Goal: Information Seeking & Learning: Learn about a topic

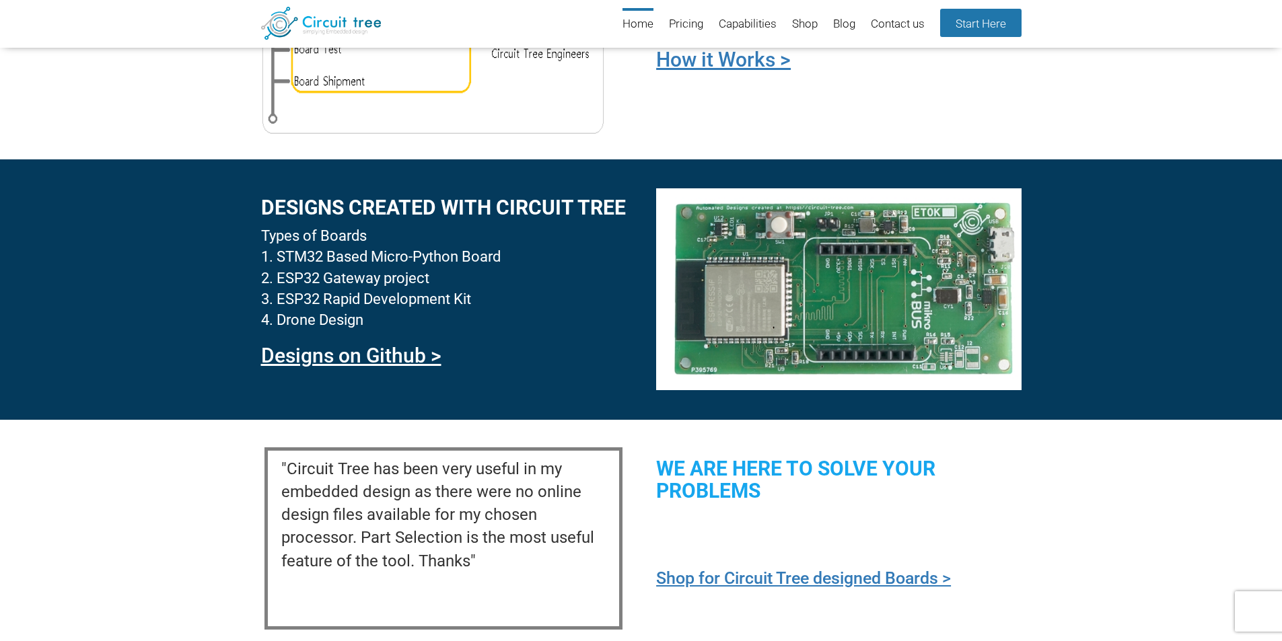
scroll to position [1194, 0]
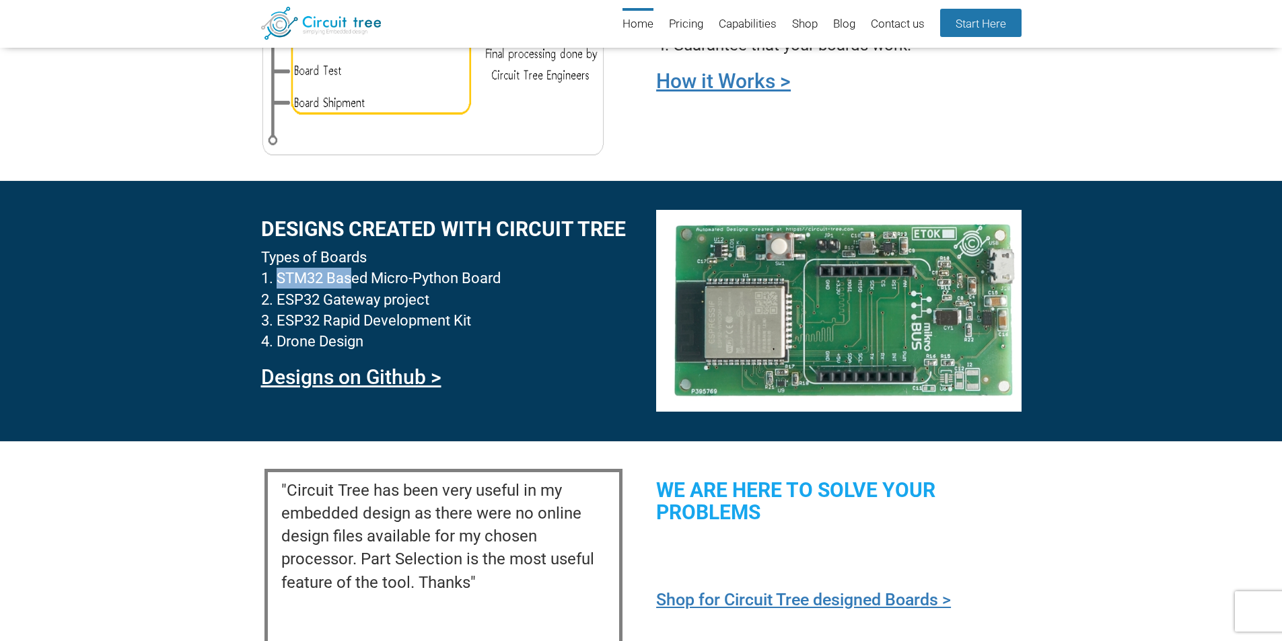
drag, startPoint x: 277, startPoint y: 275, endPoint x: 355, endPoint y: 277, distance: 78.1
click at [355, 277] on li "STM32 Based Micro-Python Board" at bounding box center [443, 278] width 365 height 21
drag, startPoint x: 279, startPoint y: 298, endPoint x: 379, endPoint y: 301, distance: 101.0
click at [379, 301] on li "ESP32 Gateway project" at bounding box center [443, 299] width 365 height 21
copy li "ESP32 Gateway"
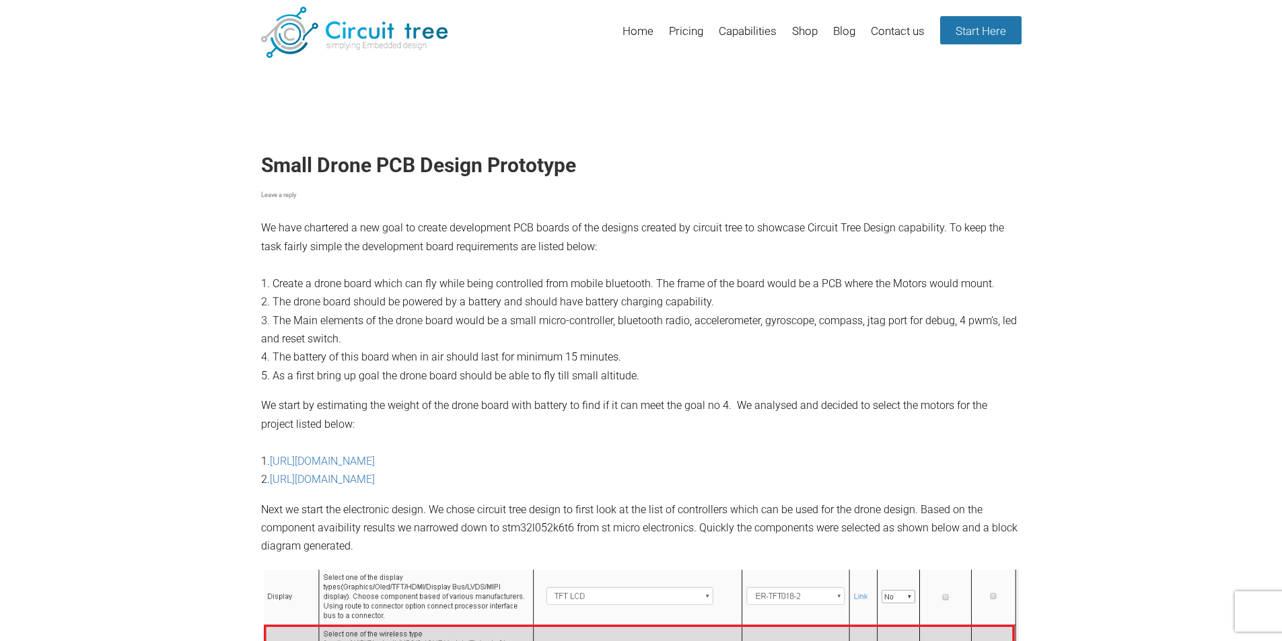
click at [340, 234] on p "We have chartered a new goal to create development PCB boards of the designs cr…" at bounding box center [641, 259] width 760 height 252
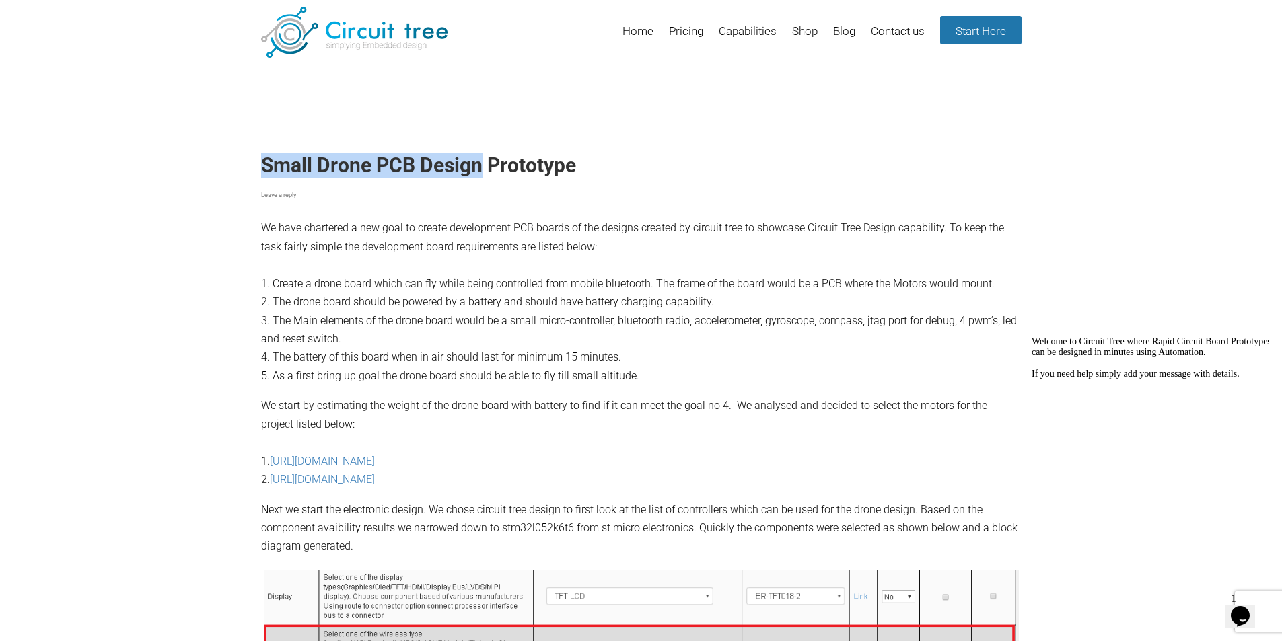
drag, startPoint x: 262, startPoint y: 163, endPoint x: 480, endPoint y: 163, distance: 218.7
click at [480, 163] on h1 "Small Drone PCB Design Prototype" at bounding box center [641, 165] width 760 height 24
copy h1 "Small Drone PCB Design"
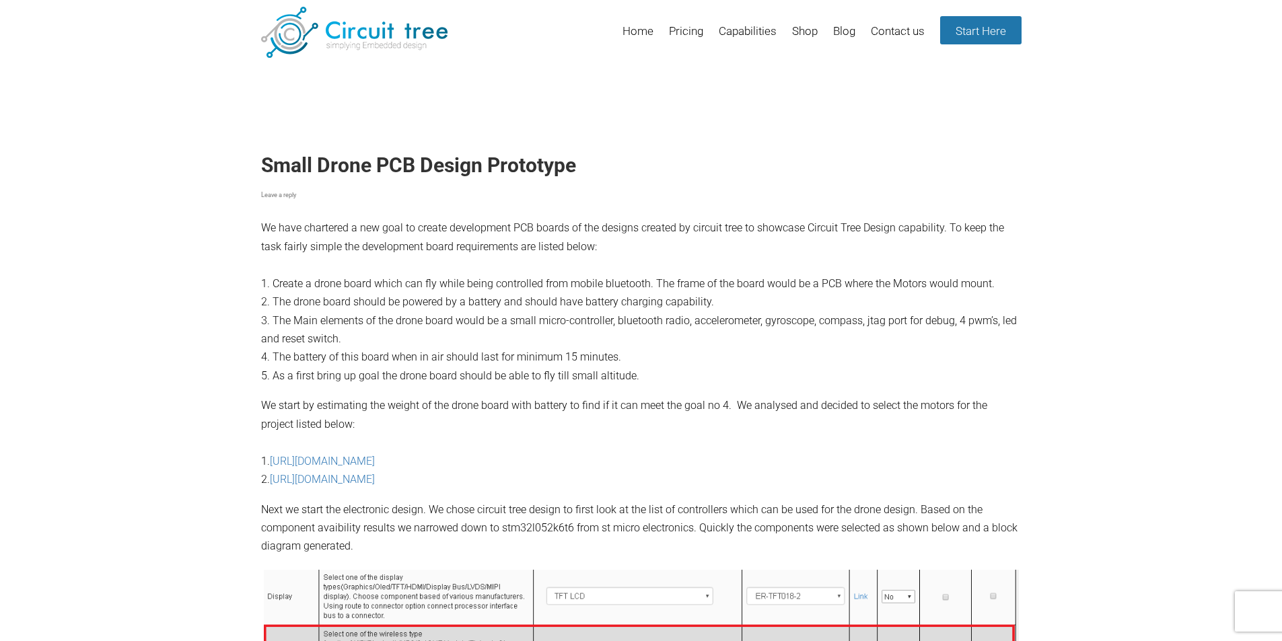
click at [437, 283] on p "We have chartered a new goal to create development PCB boards of the designs cr…" at bounding box center [641, 259] width 760 height 252
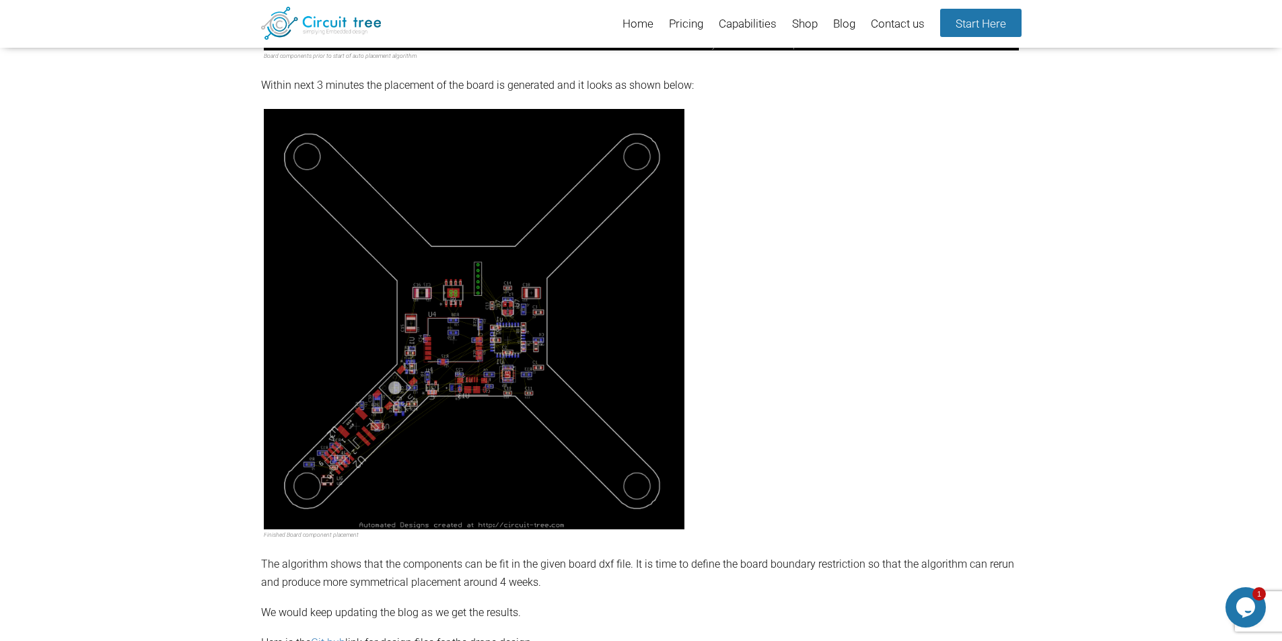
scroll to position [2203, 0]
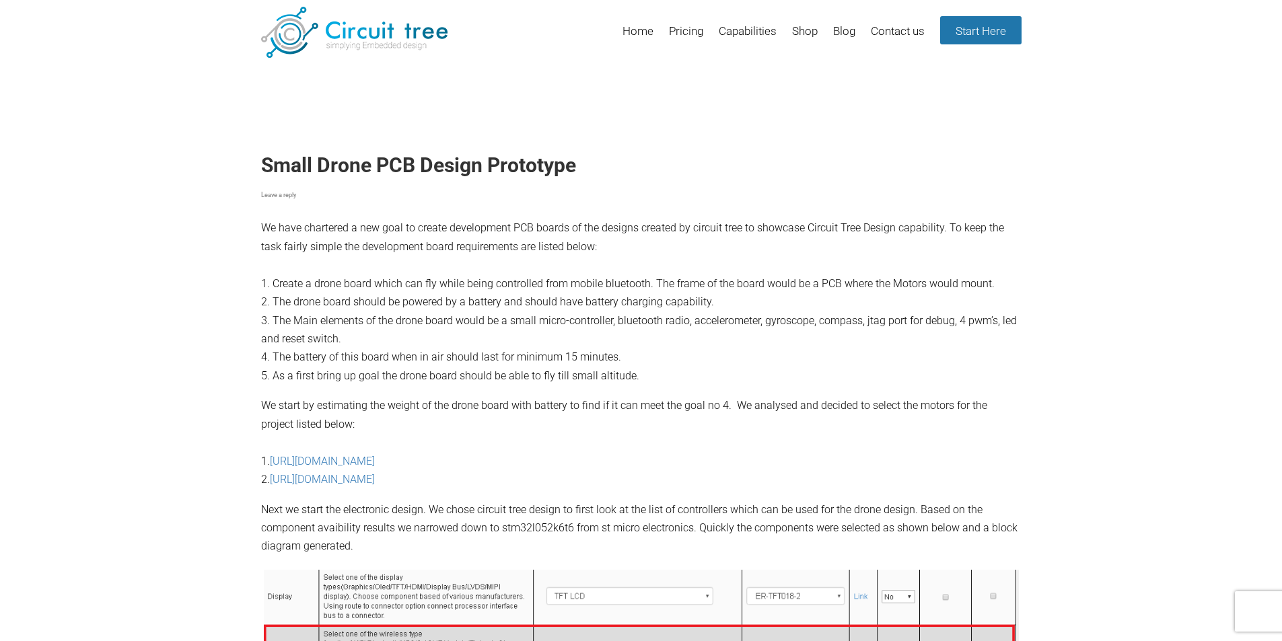
click at [538, 312] on p "We have chartered a new goal to create development PCB boards of the designs cr…" at bounding box center [641, 259] width 760 height 252
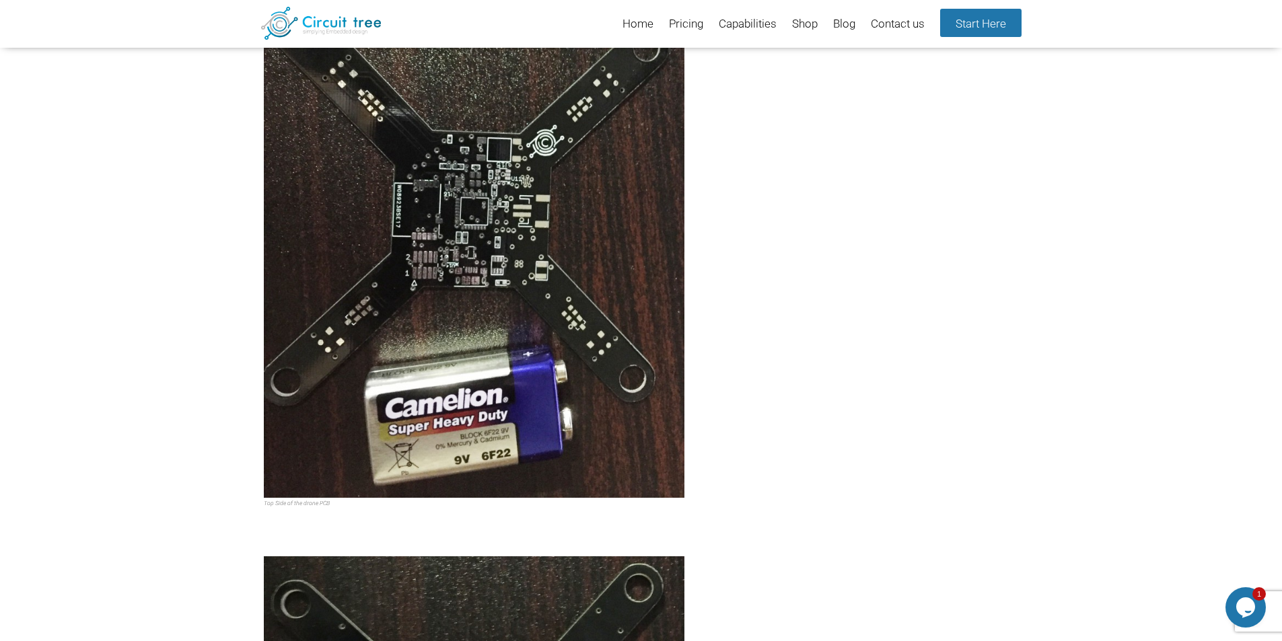
scroll to position [4096, 0]
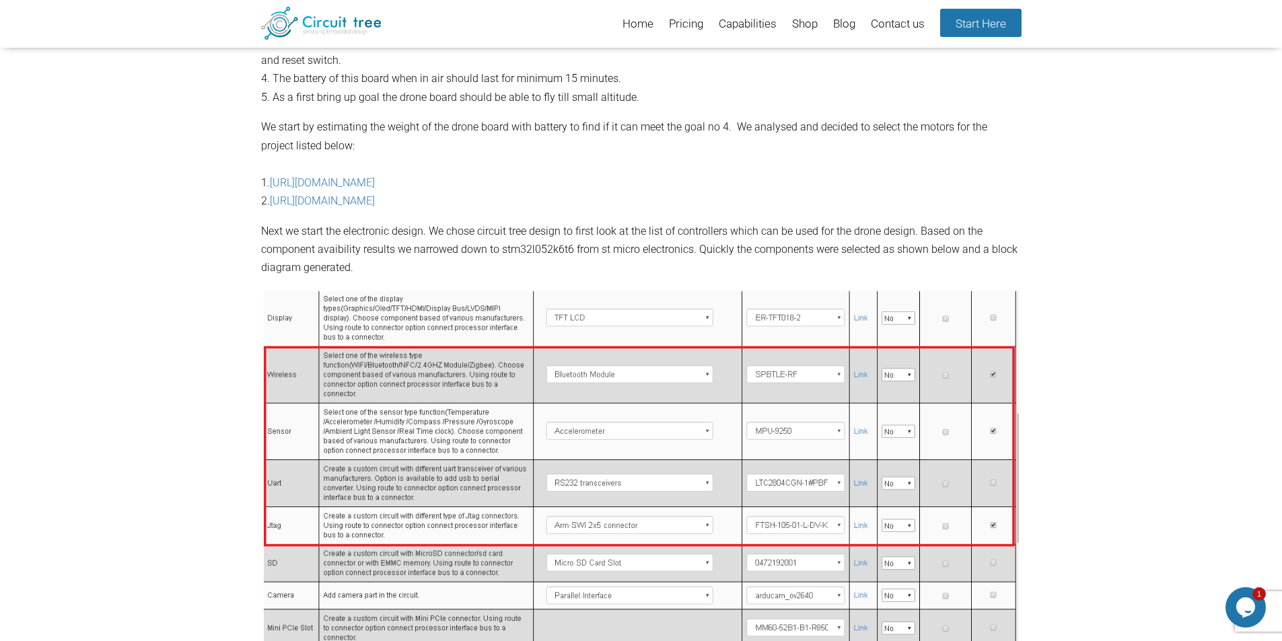
scroll to position [0, 0]
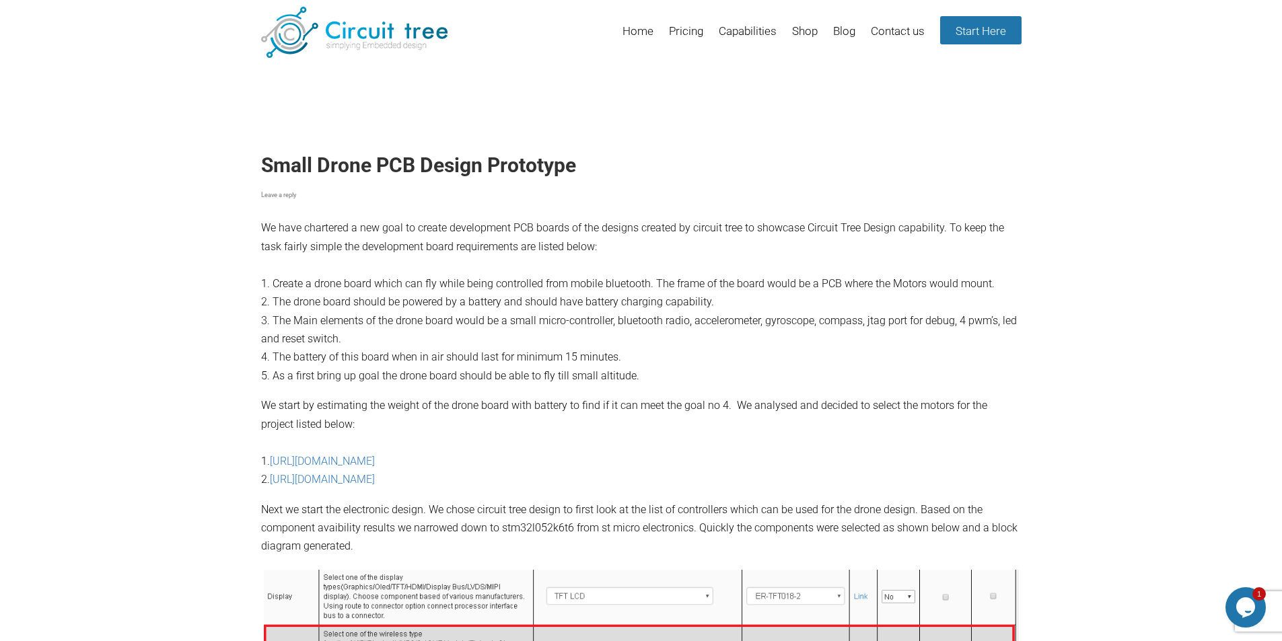
click at [655, 344] on p "We have chartered a new goal to create development PCB boards of the designs cr…" at bounding box center [641, 259] width 760 height 252
click at [624, 344] on p "We have chartered a new goal to create development PCB boards of the designs cr…" at bounding box center [641, 259] width 760 height 252
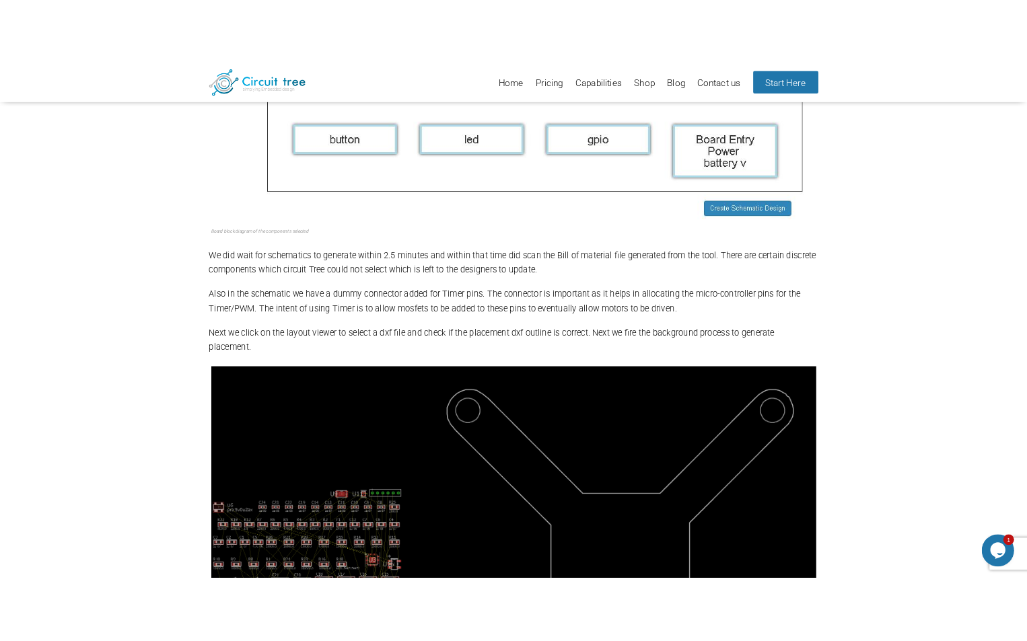
scroll to position [991, 0]
